Goal: Information Seeking & Learning: Learn about a topic

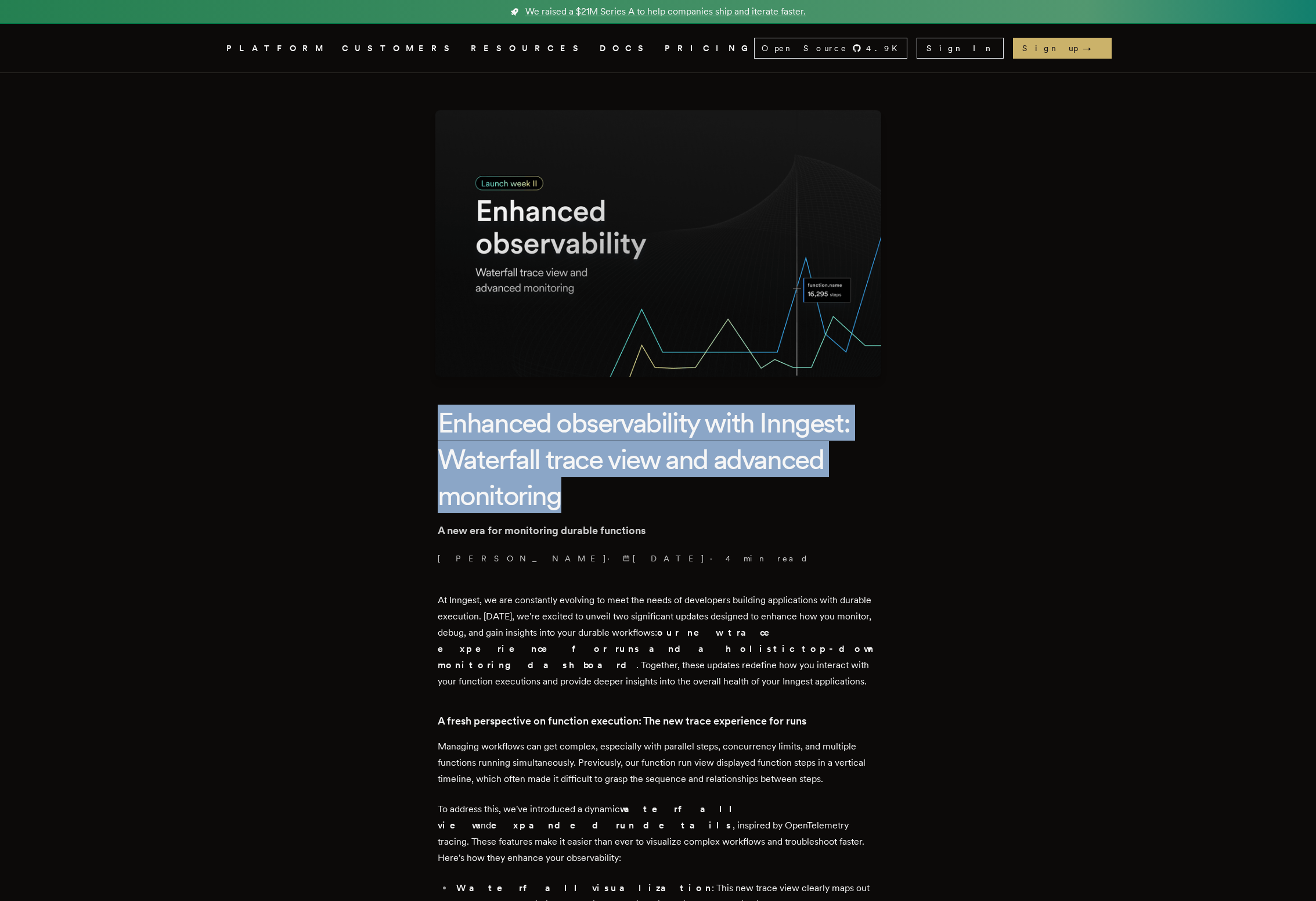
drag, startPoint x: 439, startPoint y: 431, endPoint x: 948, endPoint y: 500, distance: 513.7
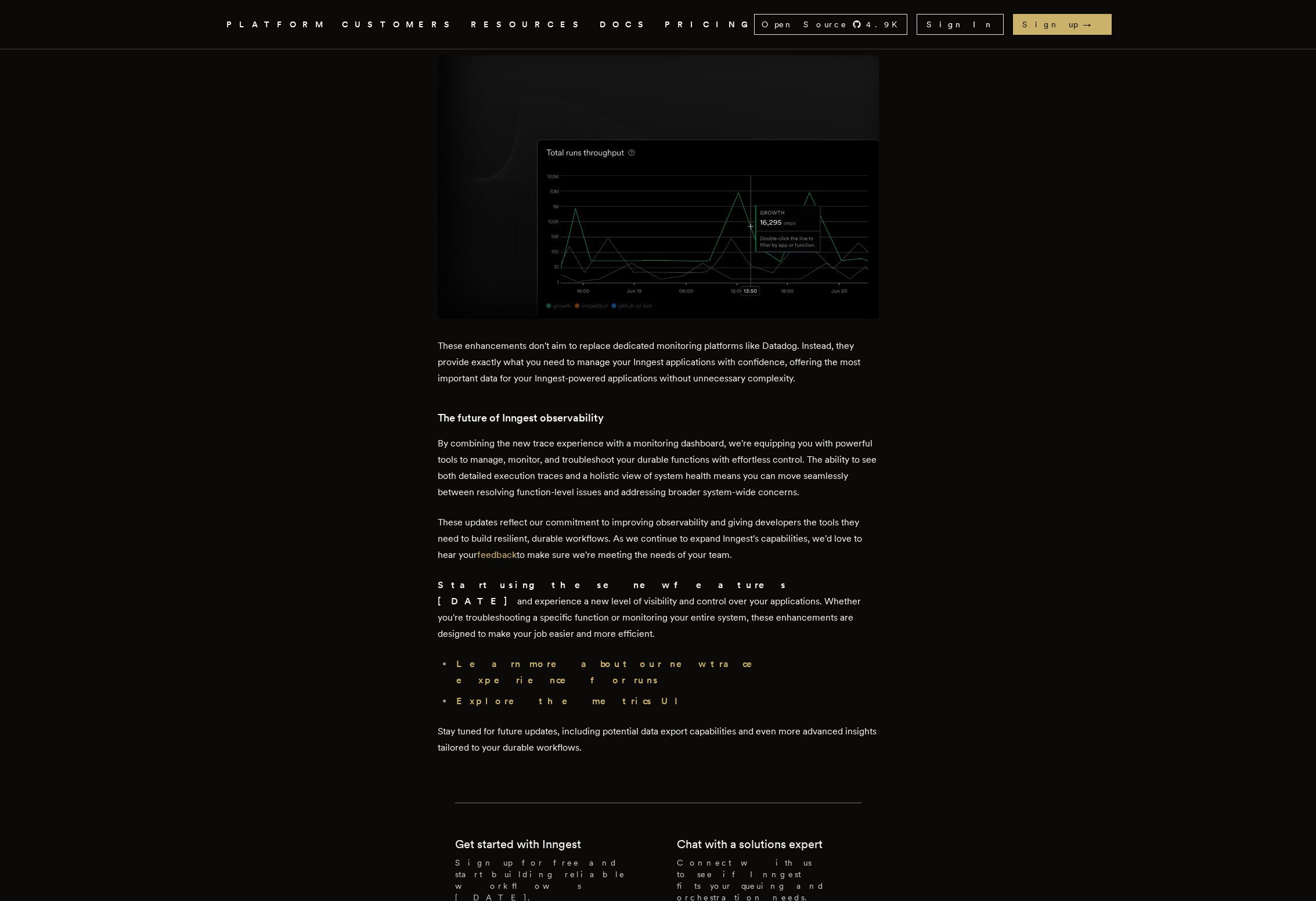
scroll to position [2845, 0]
click at [583, 658] on strong "Learn more about our new trace experience for runs" at bounding box center [612, 671] width 312 height 27
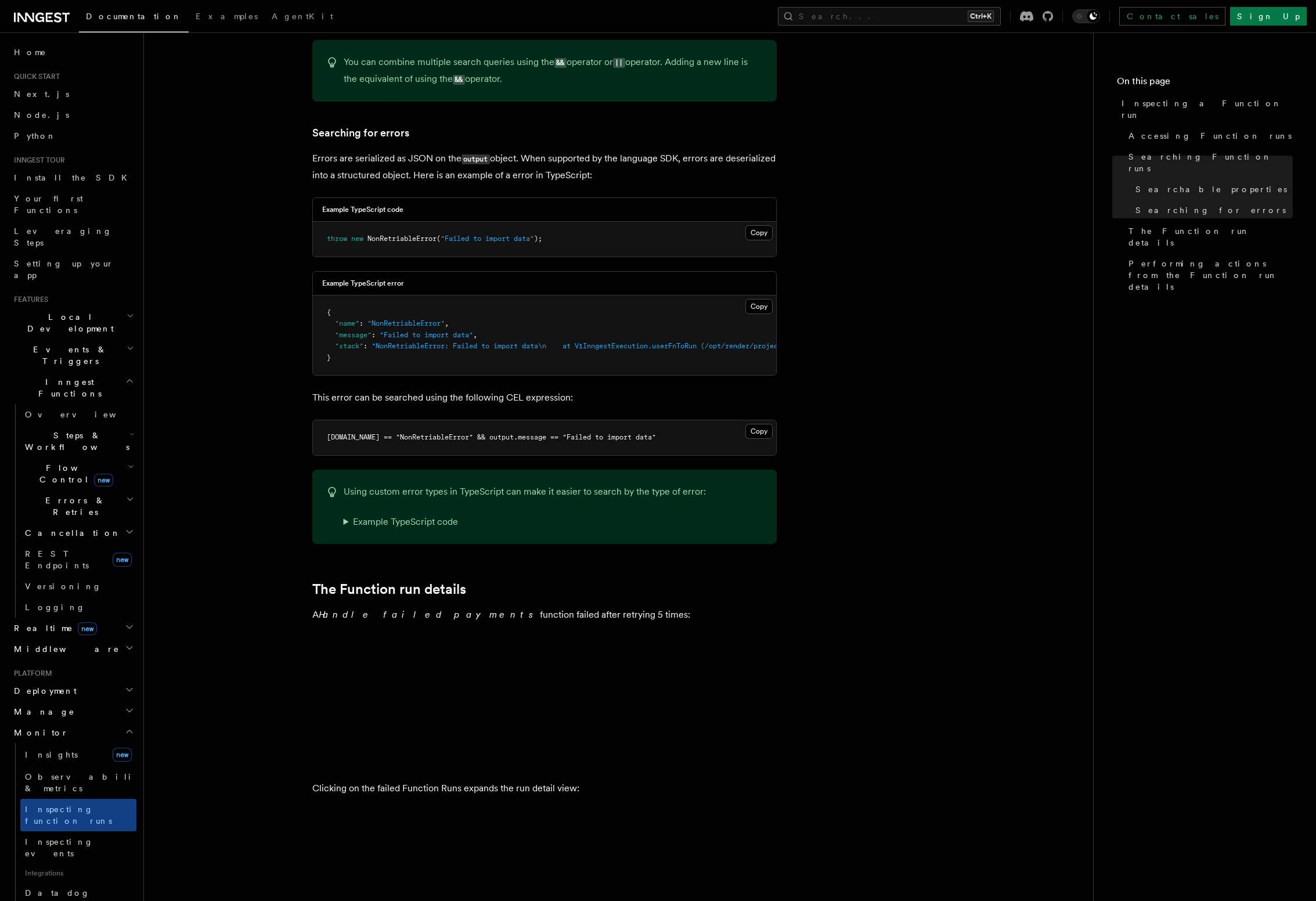
scroll to position [1125, 0]
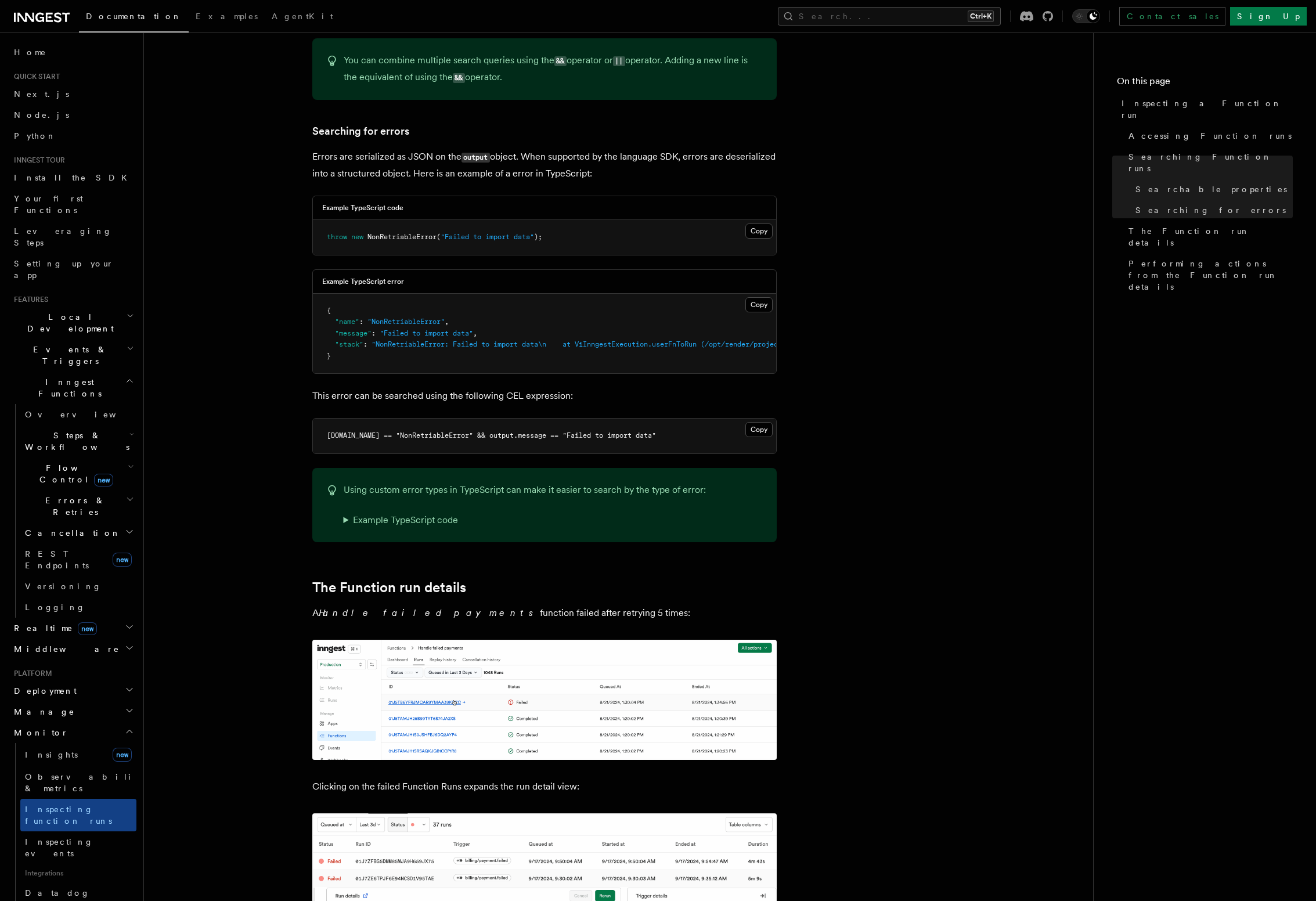
click at [352, 512] on summary "Example TypeScript code" at bounding box center [525, 520] width 362 height 16
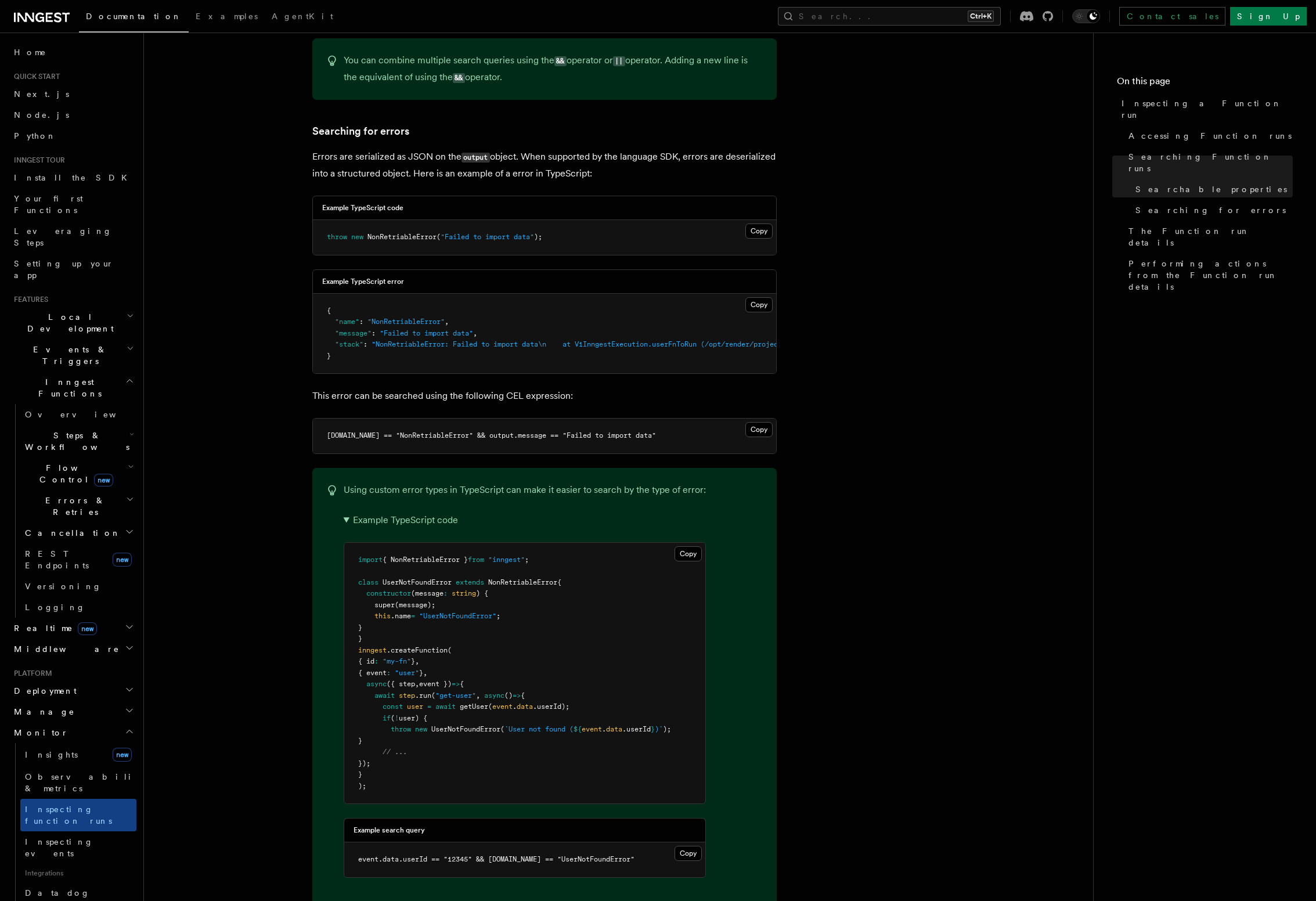
click at [352, 512] on summary "Example TypeScript code" at bounding box center [525, 520] width 362 height 16
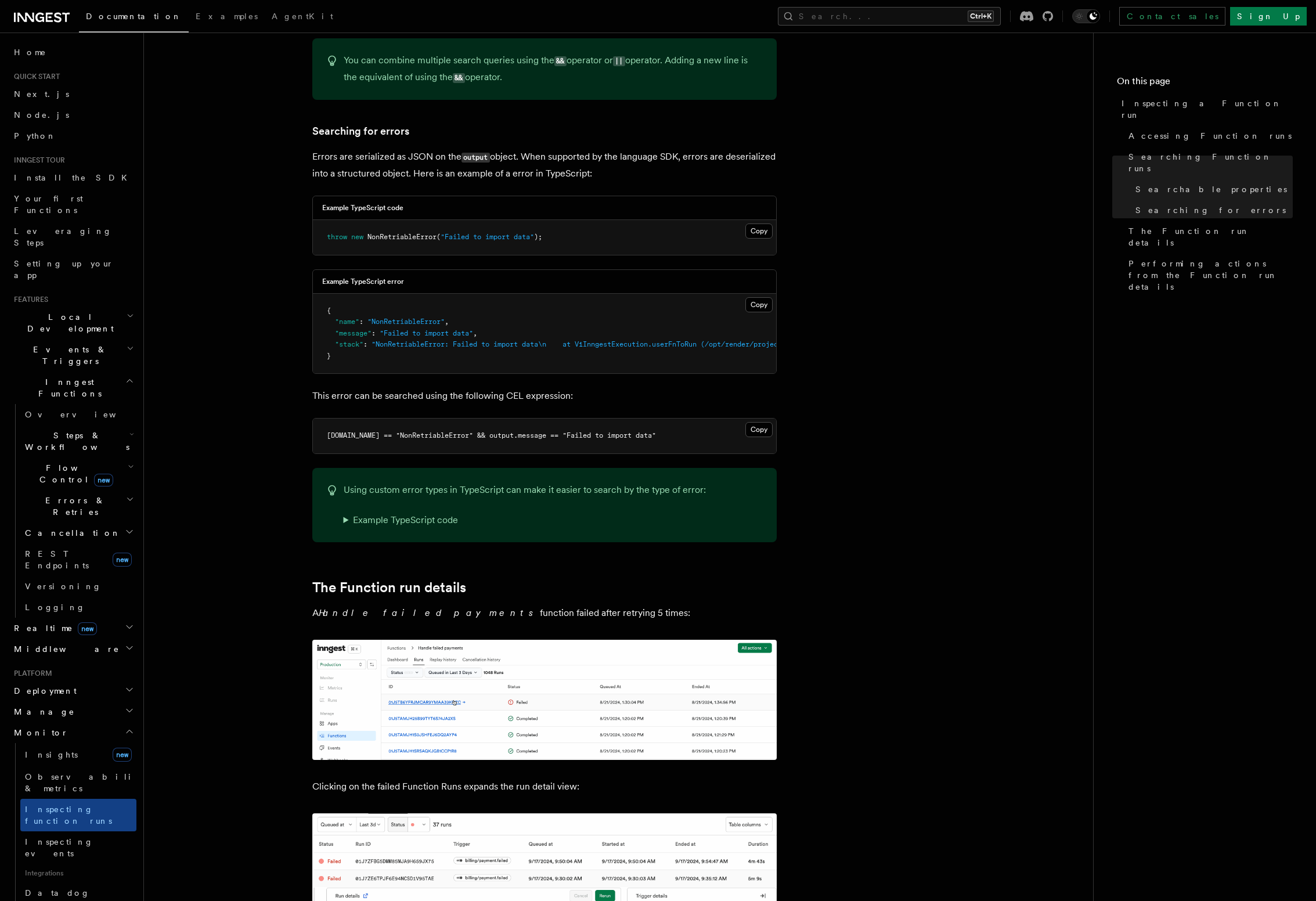
click at [252, 537] on article "Platform Monitor Inspecting a Function run You identified a failed Function run…" at bounding box center [619, 688] width 912 height 3525
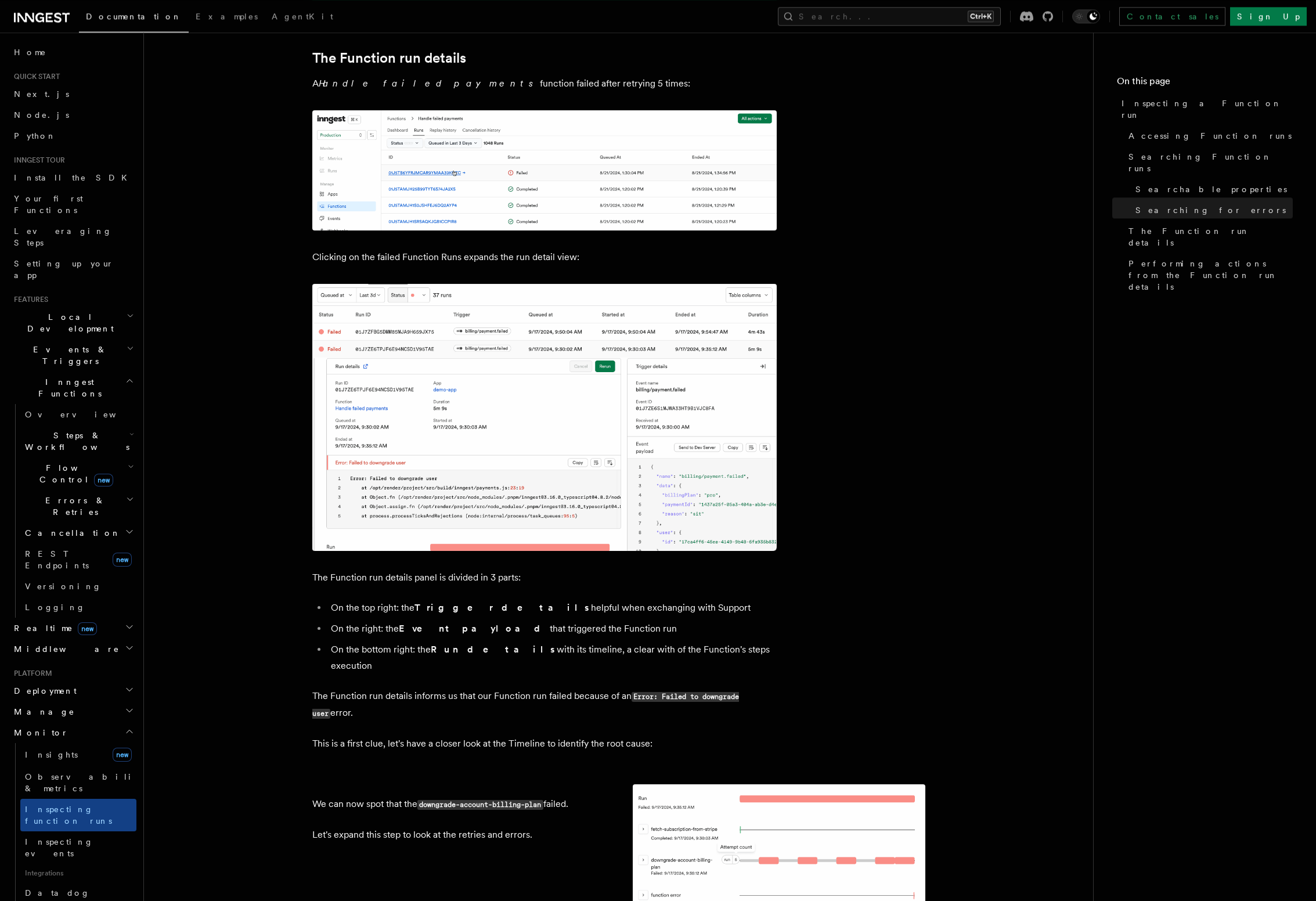
scroll to position [1653, 0]
click at [98, 831] on link "Inspecting events" at bounding box center [78, 848] width 116 height 33
